Goal: Navigation & Orientation: Find specific page/section

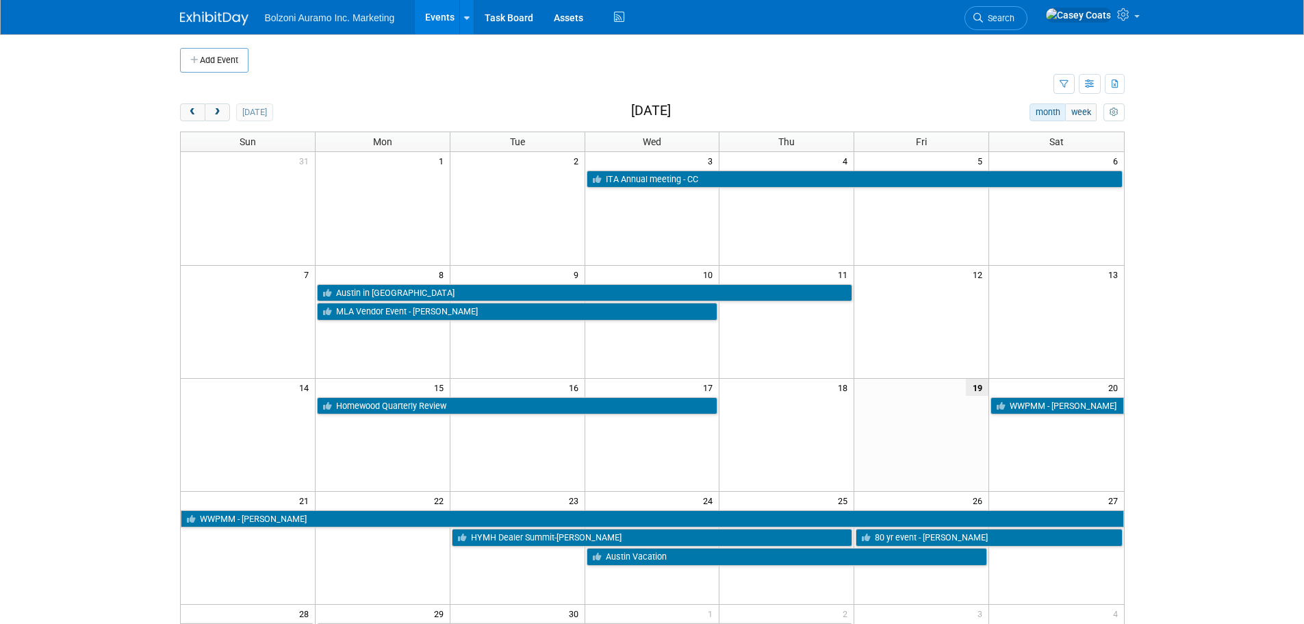
click at [1208, 234] on body "Bolzoni Auramo Inc. Marketing Events Add Event Bulk Upload Events Shareable Eve…" at bounding box center [652, 312] width 1304 height 624
click at [220, 111] on span "next" at bounding box center [217, 112] width 10 height 9
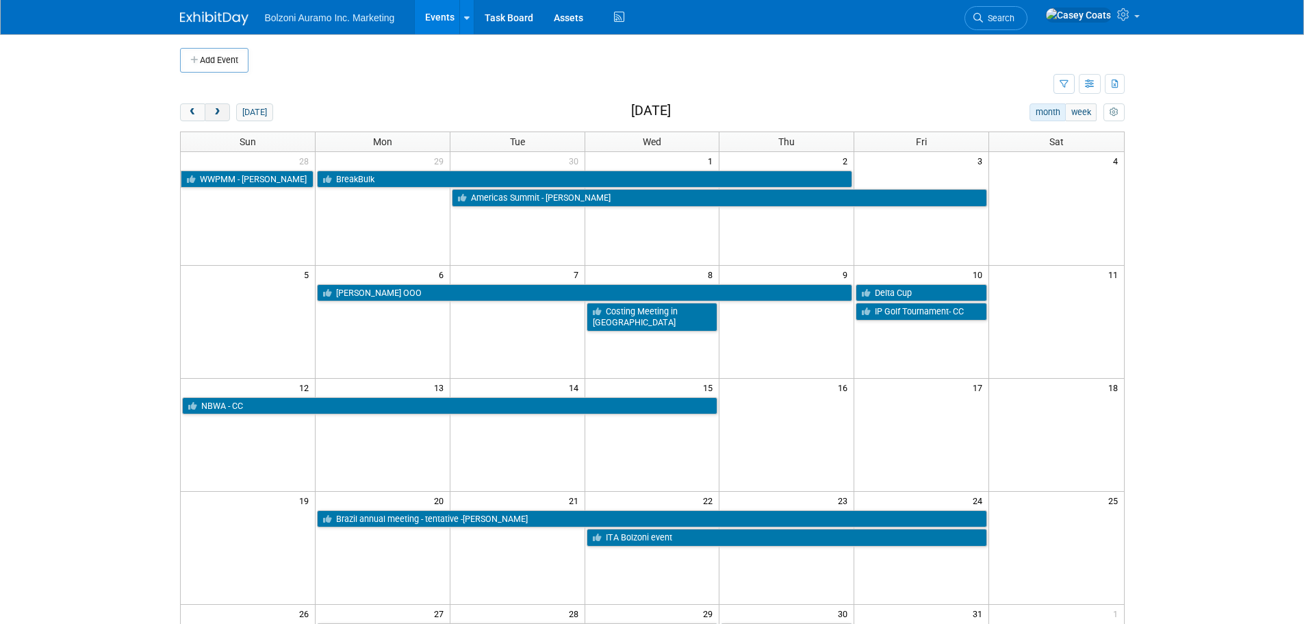
click at [220, 111] on span "next" at bounding box center [217, 112] width 10 height 9
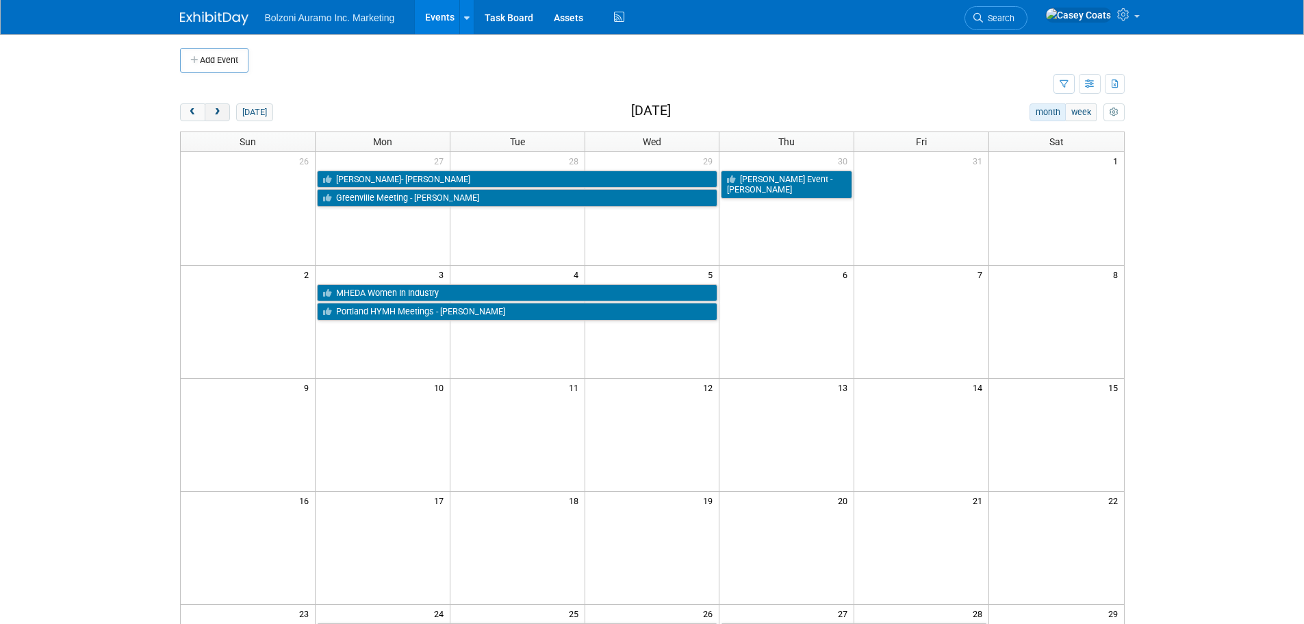
click at [223, 114] on button "next" at bounding box center [217, 112] width 25 height 18
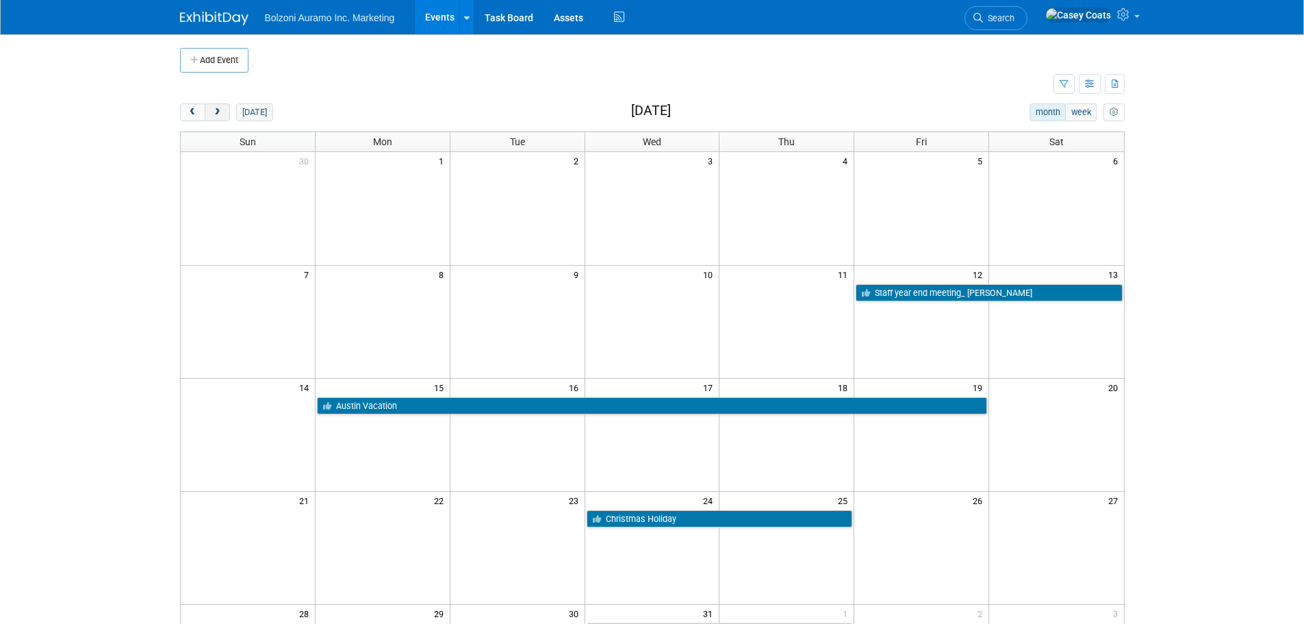
click at [220, 112] on span "next" at bounding box center [217, 112] width 10 height 9
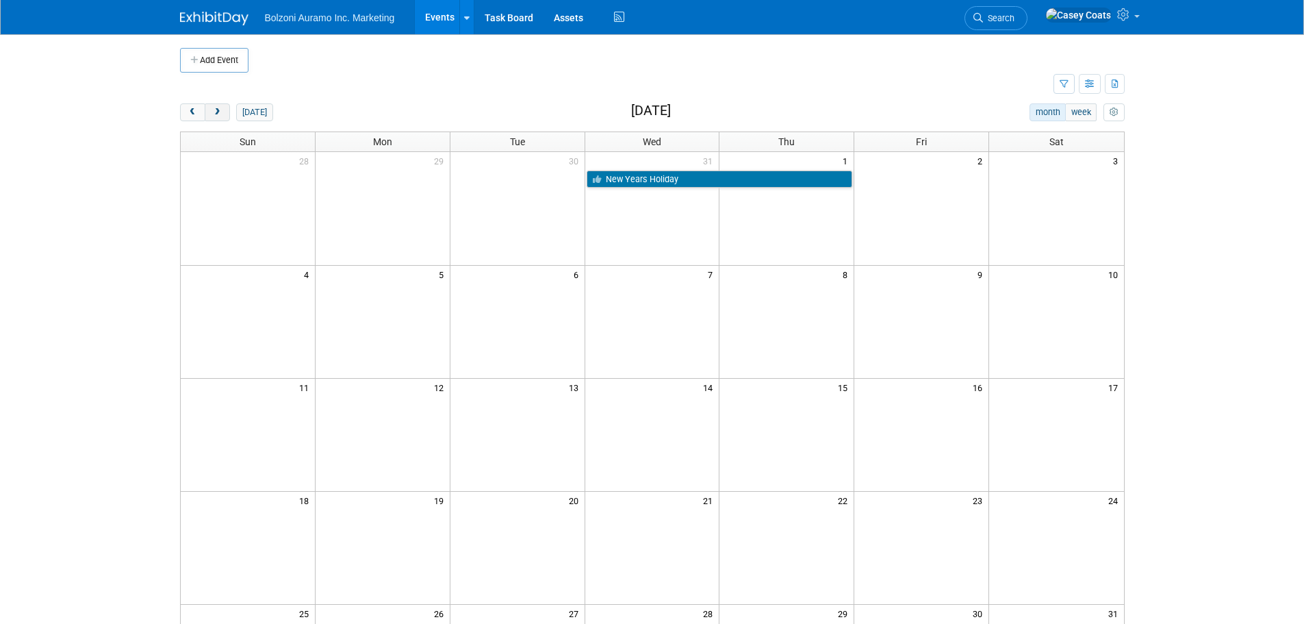
click at [220, 110] on span "next" at bounding box center [217, 112] width 10 height 9
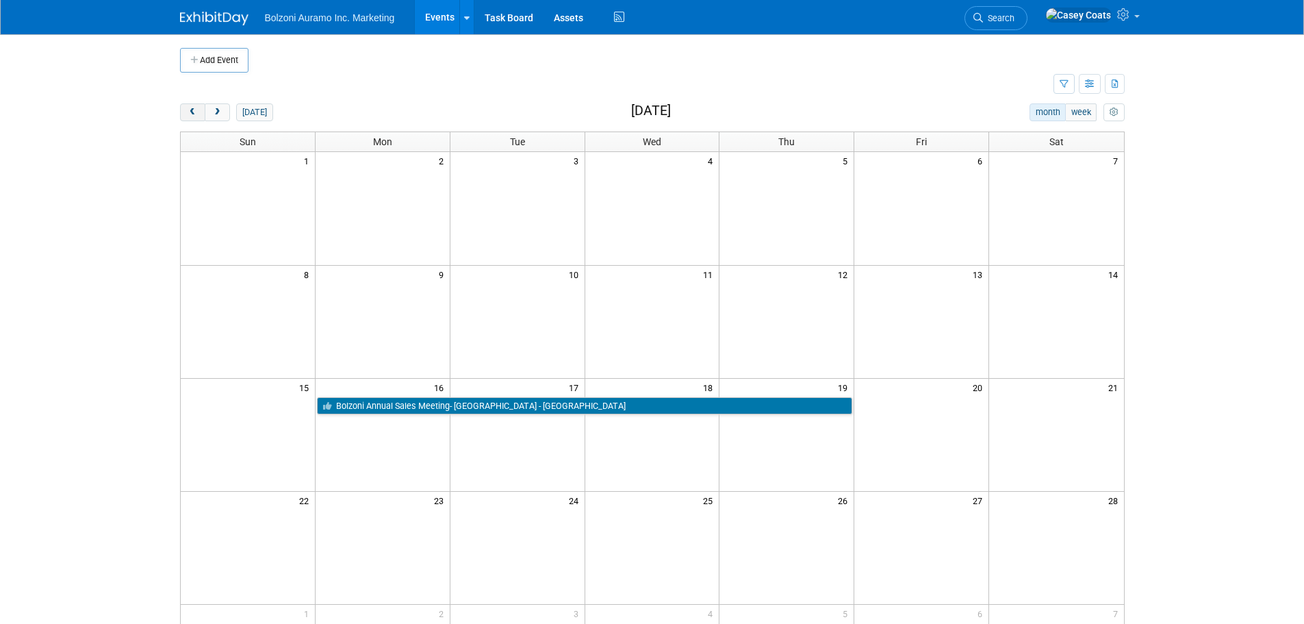
click at [197, 111] on span "prev" at bounding box center [193, 112] width 10 height 9
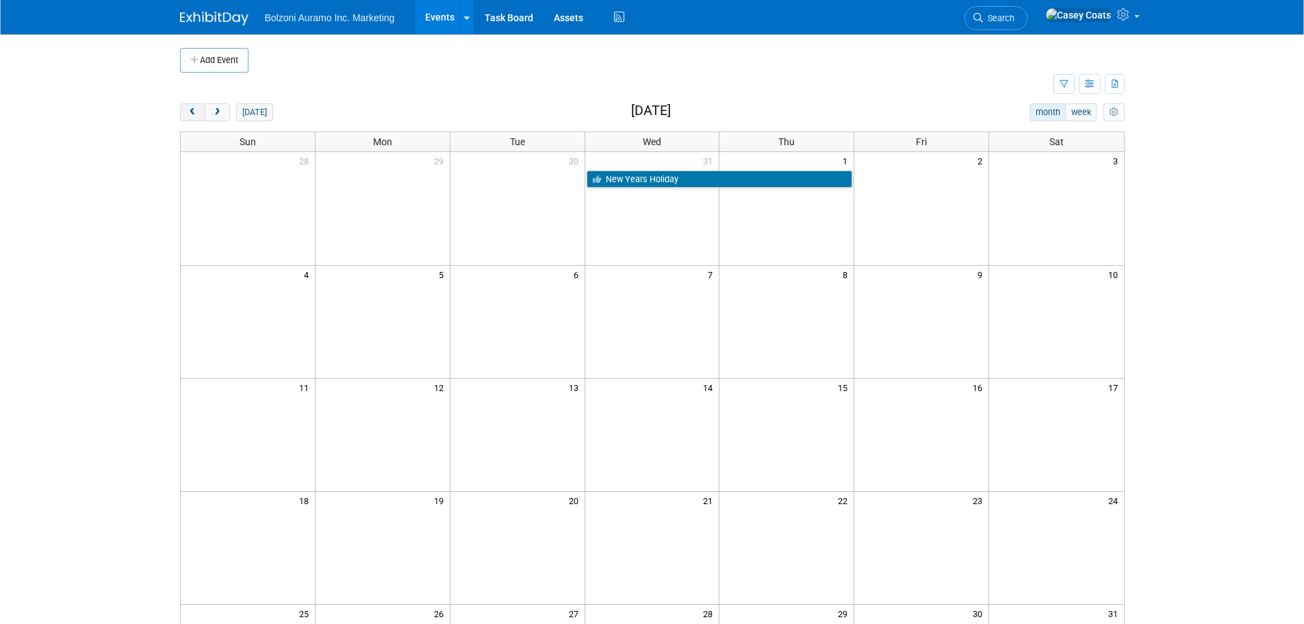
click at [199, 114] on button "prev" at bounding box center [192, 112] width 25 height 18
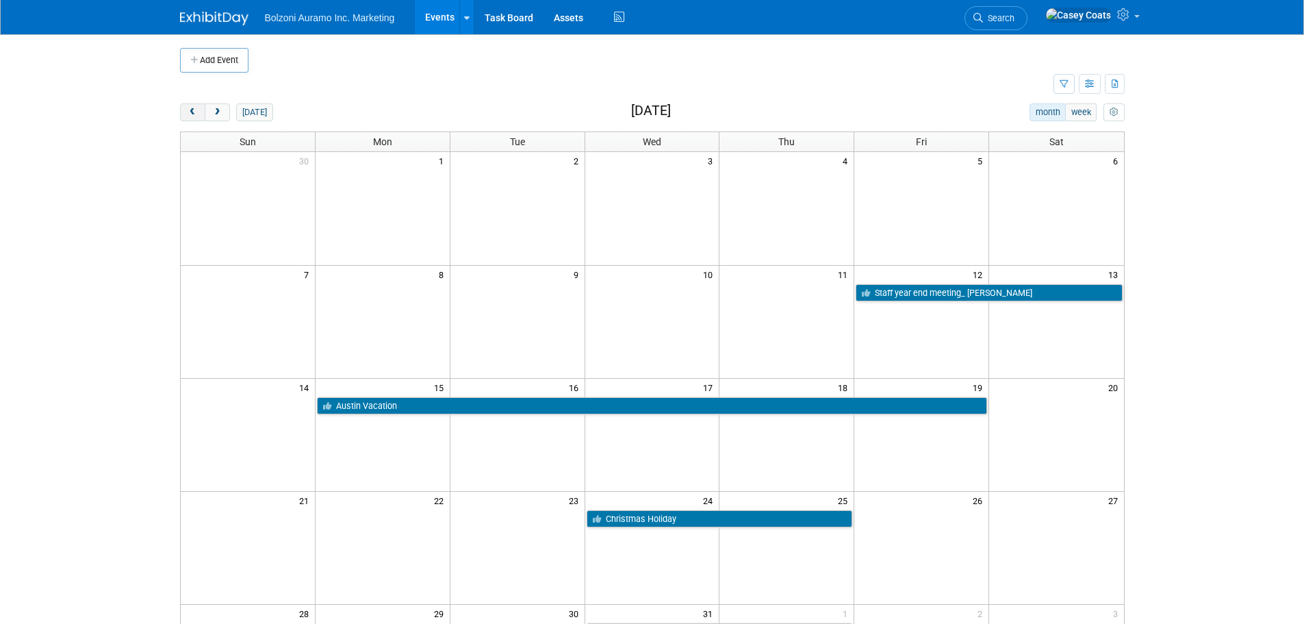
click at [199, 114] on button "prev" at bounding box center [192, 112] width 25 height 18
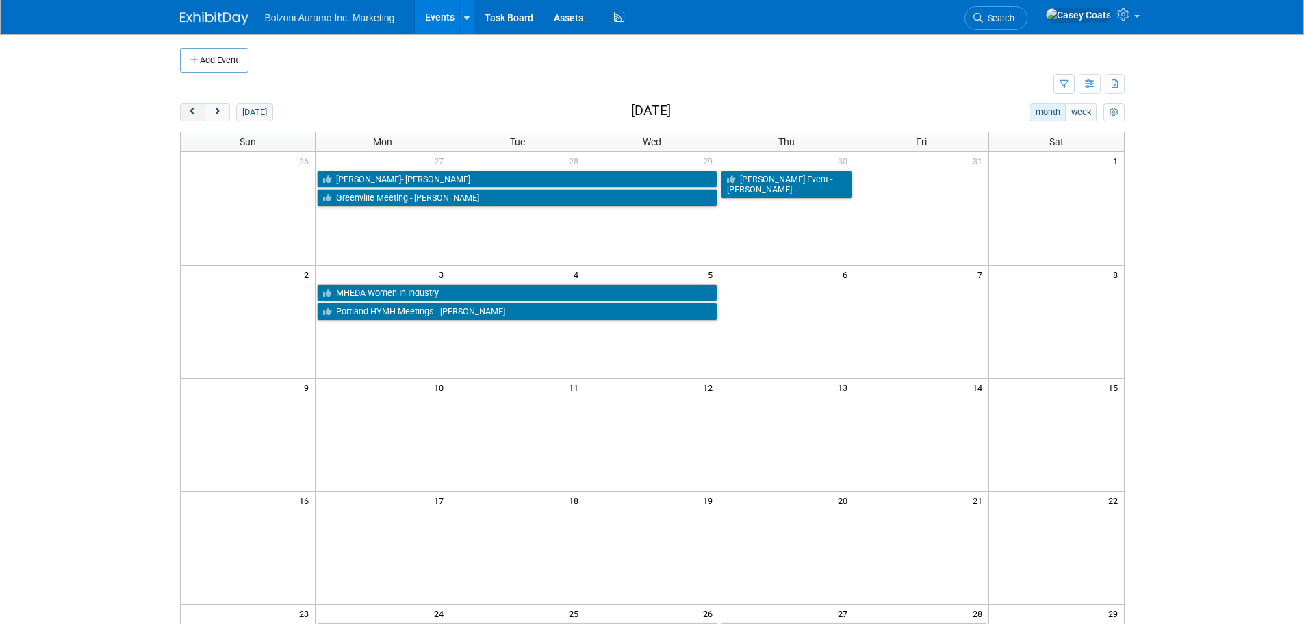
click at [199, 114] on button "prev" at bounding box center [192, 112] width 25 height 18
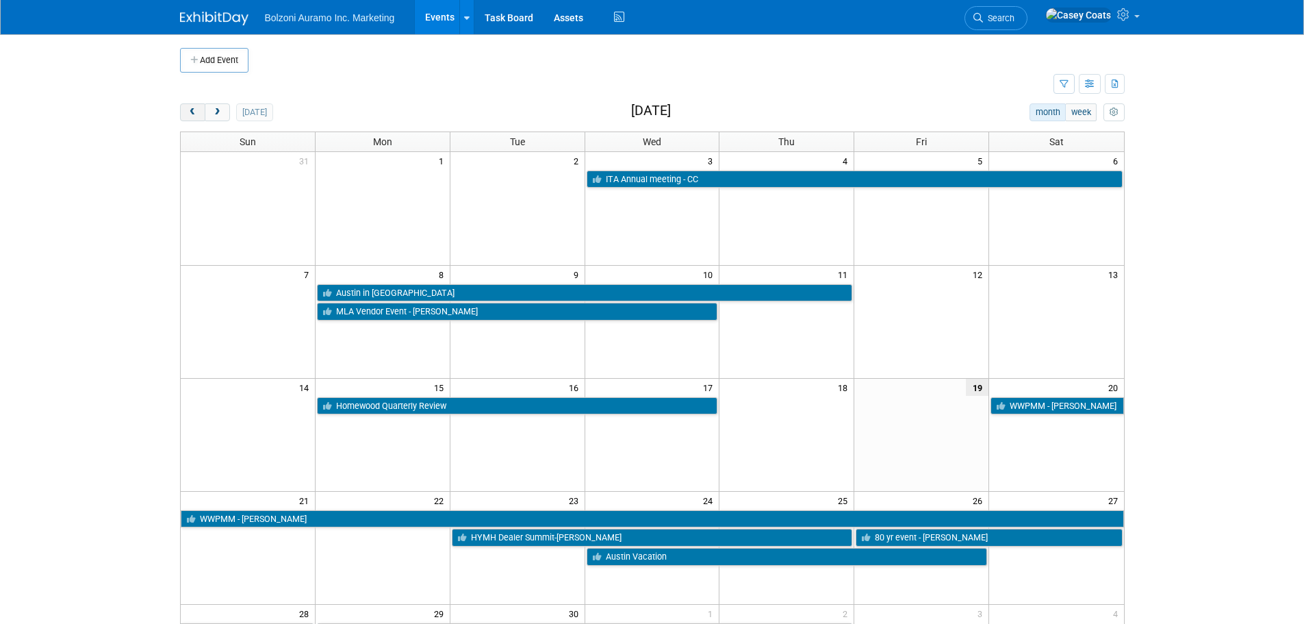
click at [199, 114] on button "prev" at bounding box center [192, 112] width 25 height 18
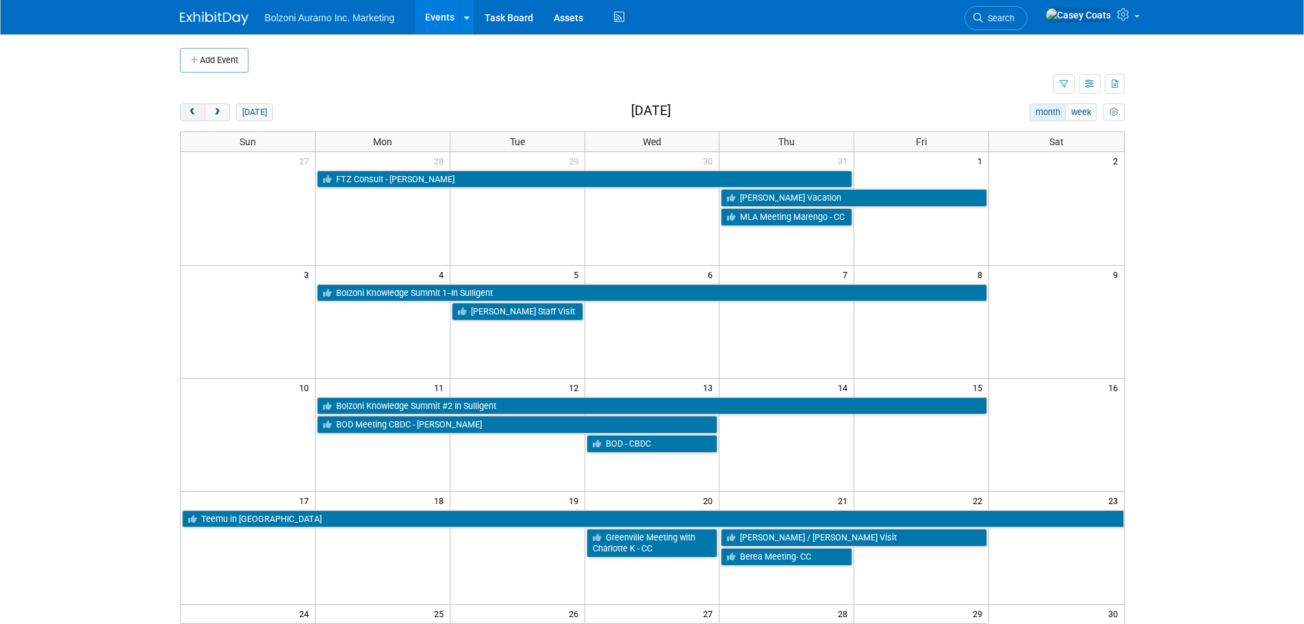
click at [199, 114] on button "prev" at bounding box center [192, 112] width 25 height 18
